Goal: Information Seeking & Learning: Learn about a topic

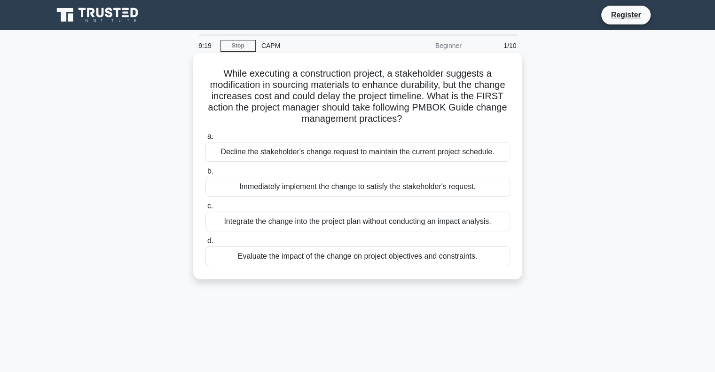
click at [374, 253] on div "Evaluate the impact of the change on project objectives and constraints." at bounding box center [358, 256] width 305 height 20
click at [206, 244] on input "d. Evaluate the impact of the change on project objectives and constraints." at bounding box center [206, 241] width 0 height 6
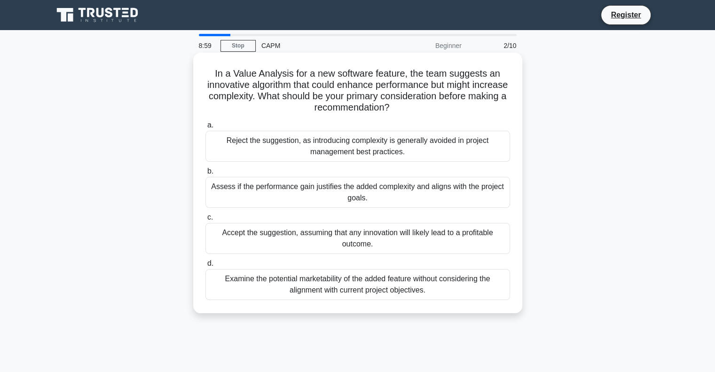
click at [243, 114] on div "In a Value Analysis for a new software feature, the team suggests an innovative…" at bounding box center [358, 182] width 322 height 253
click at [312, 190] on div "Assess if the performance gain justifies the added complexity and aligns with t…" at bounding box center [358, 192] width 305 height 31
click at [206, 174] on input "b. Assess if the performance gain justifies the added complexity and aligns wit…" at bounding box center [206, 171] width 0 height 6
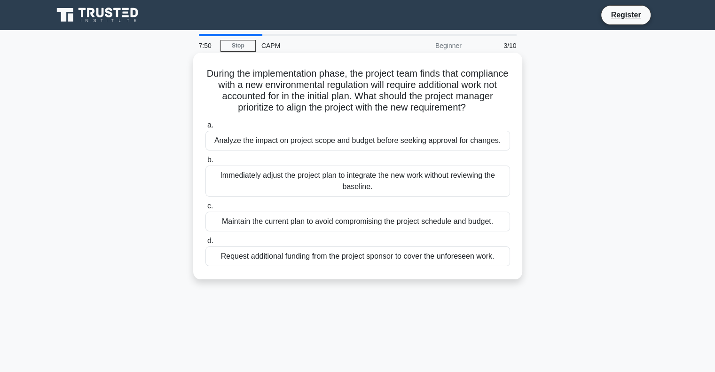
click at [364, 139] on div "Analyze the impact on project scope and budget before seeking approval for chan…" at bounding box center [358, 141] width 305 height 20
click at [206, 128] on input "a. Analyze the impact on project scope and budget before seeking approval for c…" at bounding box center [206, 125] width 0 height 6
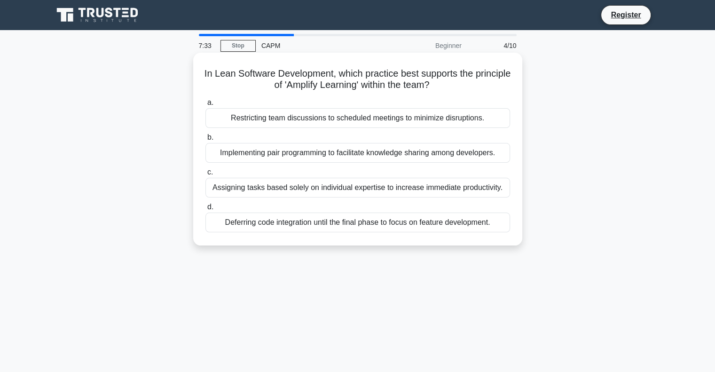
click at [369, 152] on div "Implementing pair programming to facilitate knowledge sharing among developers." at bounding box center [358, 153] width 305 height 20
click at [206, 141] on input "b. Implementing pair programming to facilitate knowledge sharing among develope…" at bounding box center [206, 138] width 0 height 6
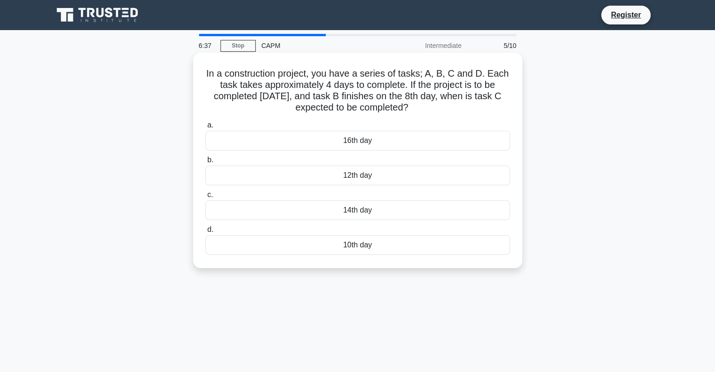
click at [361, 179] on div "12th day" at bounding box center [358, 176] width 305 height 20
click at [206, 163] on input "b. 12th day" at bounding box center [206, 160] width 0 height 6
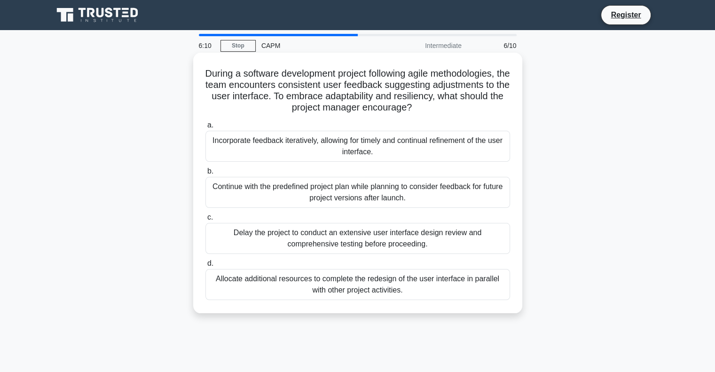
click at [380, 143] on div "Incorporate feedback iteratively, allowing for timely and continual refinement …" at bounding box center [358, 146] width 305 height 31
click at [206, 128] on input "a. Incorporate feedback iteratively, allowing for timely and continual refineme…" at bounding box center [206, 125] width 0 height 6
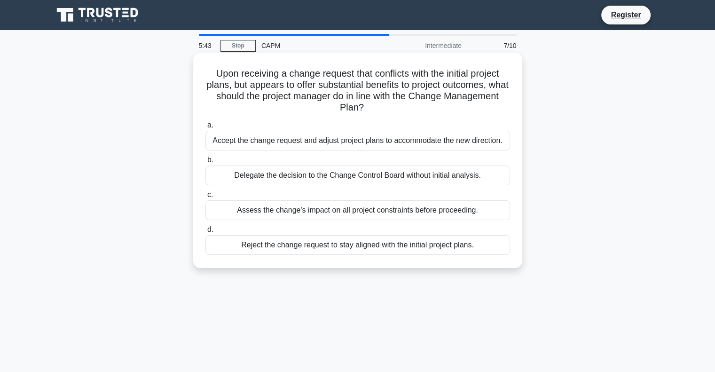
click at [362, 217] on div "Assess the change's impact on all project constraints before proceeding." at bounding box center [358, 210] width 305 height 20
click at [206, 198] on input "c. Assess the change's impact on all project constraints before proceeding." at bounding box center [206, 195] width 0 height 6
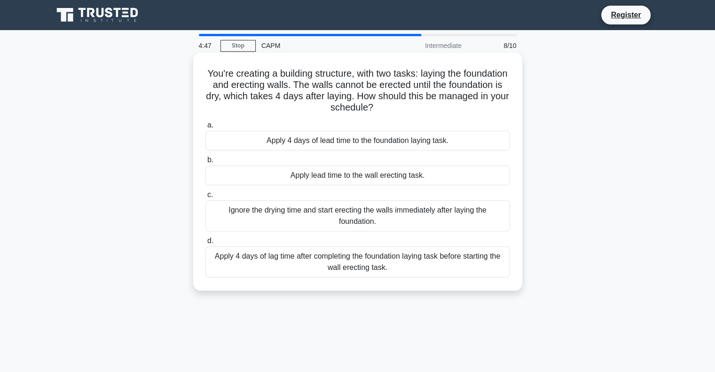
click at [364, 270] on div "Apply 4 days of lag time after completing the foundation laying task before sta…" at bounding box center [358, 261] width 305 height 31
click at [206, 244] on input "d. Apply 4 days of lag time after completing the foundation laying task before …" at bounding box center [206, 241] width 0 height 6
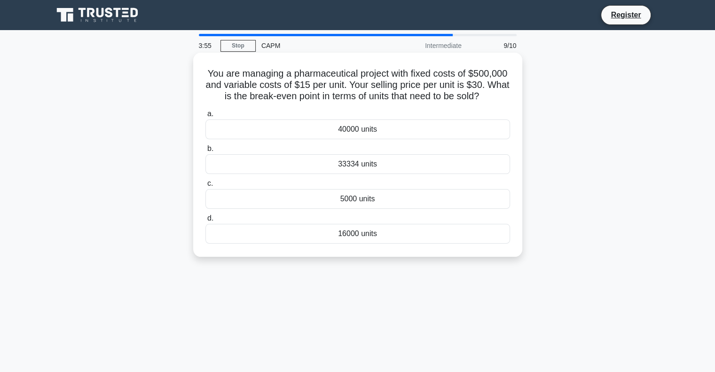
click at [358, 169] on div "33334 units" at bounding box center [358, 164] width 305 height 20
click at [206, 152] on input "b. 33334 units" at bounding box center [206, 149] width 0 height 6
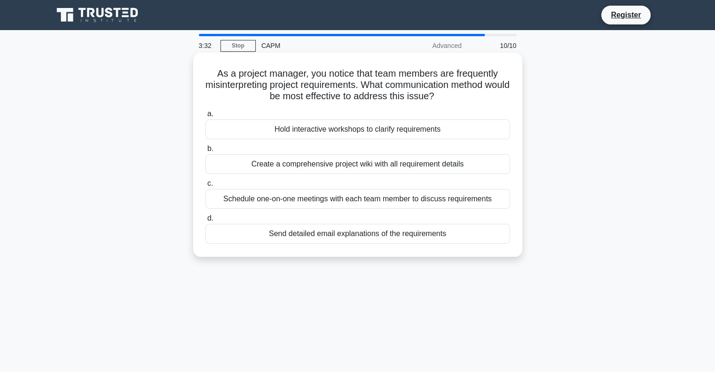
click at [381, 206] on div "Schedule one-on-one meetings with each team member to discuss requirements" at bounding box center [358, 199] width 305 height 20
click at [206, 187] on input "c. Schedule one-on-one meetings with each team member to discuss requirements" at bounding box center [206, 184] width 0 height 6
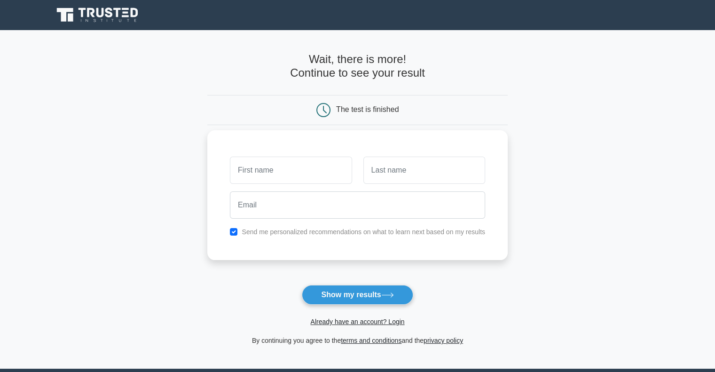
click at [299, 166] on input "text" at bounding box center [291, 170] width 122 height 27
type input "RICKY"
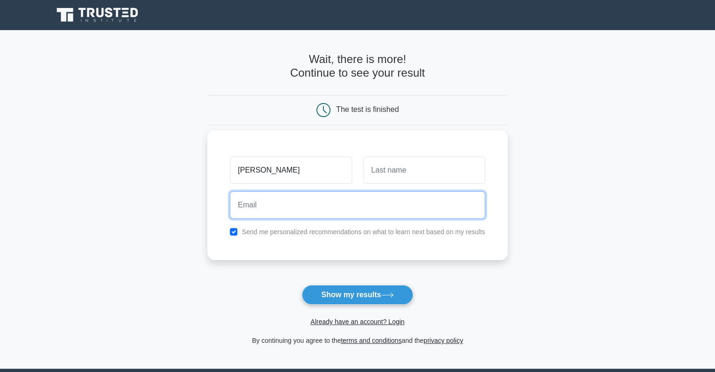
click at [318, 210] on input "email" at bounding box center [357, 204] width 255 height 27
type input "rickyrickrick007@gmail.com"
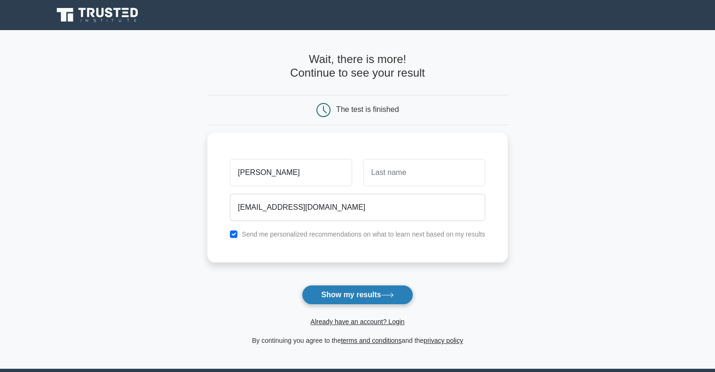
click at [380, 297] on button "Show my results" at bounding box center [357, 295] width 111 height 20
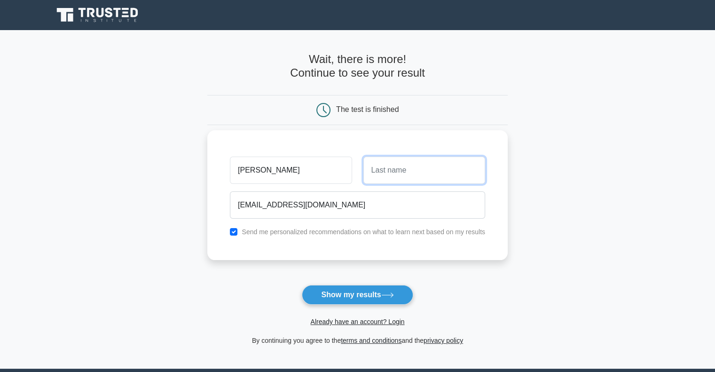
click at [406, 160] on input "text" at bounding box center [425, 170] width 122 height 27
type input "RICK"
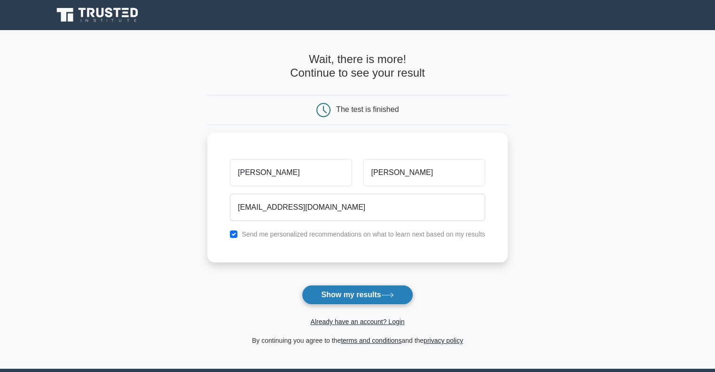
click at [344, 297] on button "Show my results" at bounding box center [357, 295] width 111 height 20
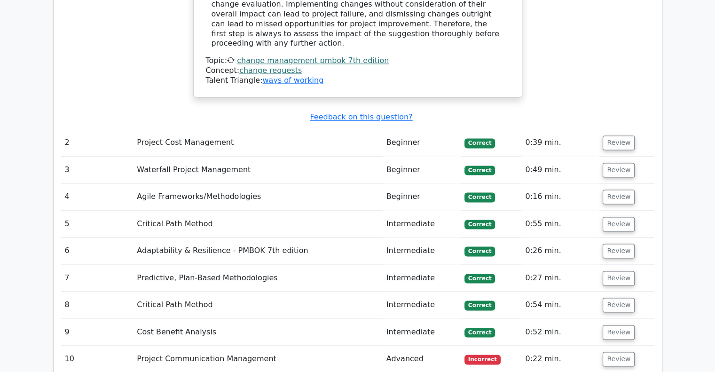
scroll to position [1274, 0]
click at [614, 352] on button "Review" at bounding box center [619, 359] width 32 height 15
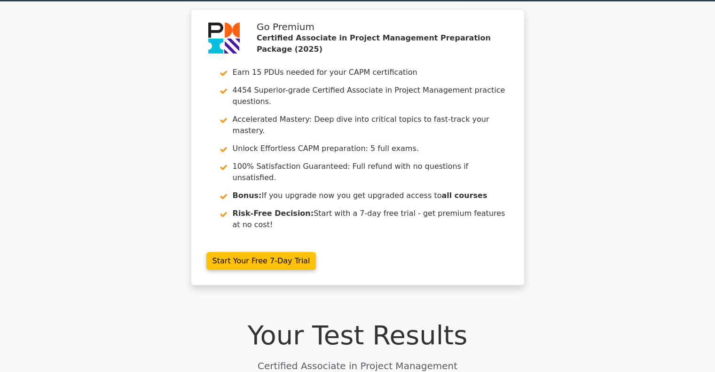
scroll to position [0, 0]
